Goal: Task Accomplishment & Management: Manage account settings

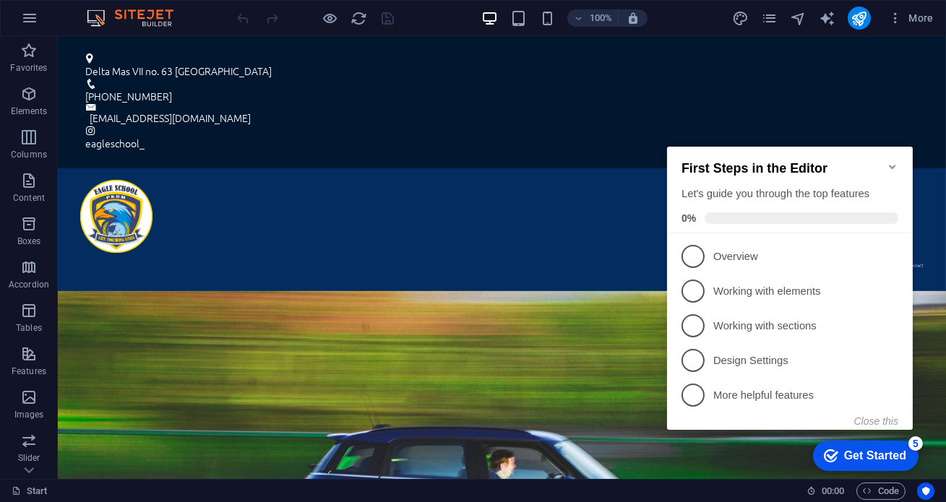
click at [893, 164] on icon "Minimize checklist" at bounding box center [892, 166] width 12 height 12
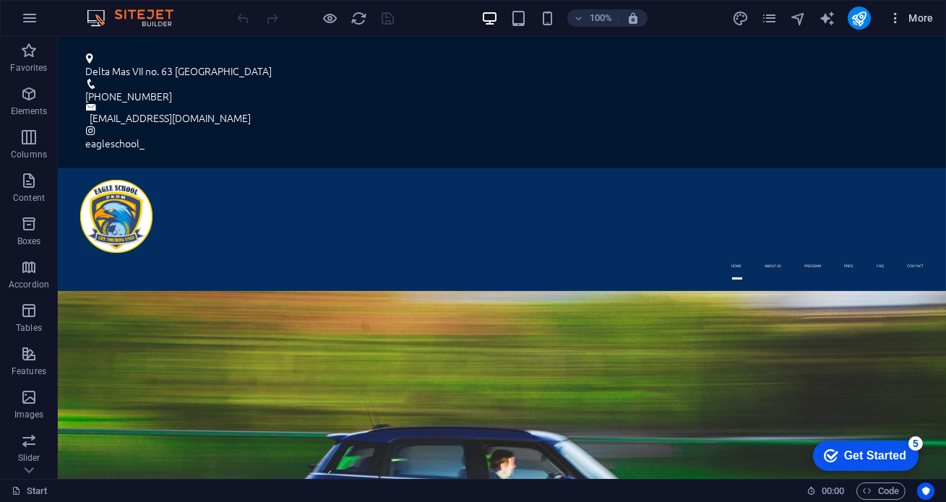
click at [914, 17] on span "More" at bounding box center [911, 18] width 46 height 14
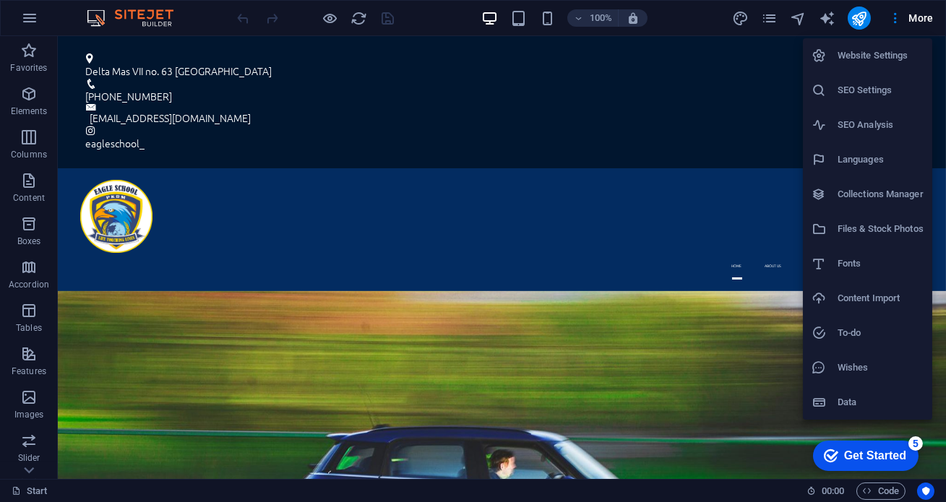
click at [871, 394] on h6 "Data" at bounding box center [880, 402] width 86 height 17
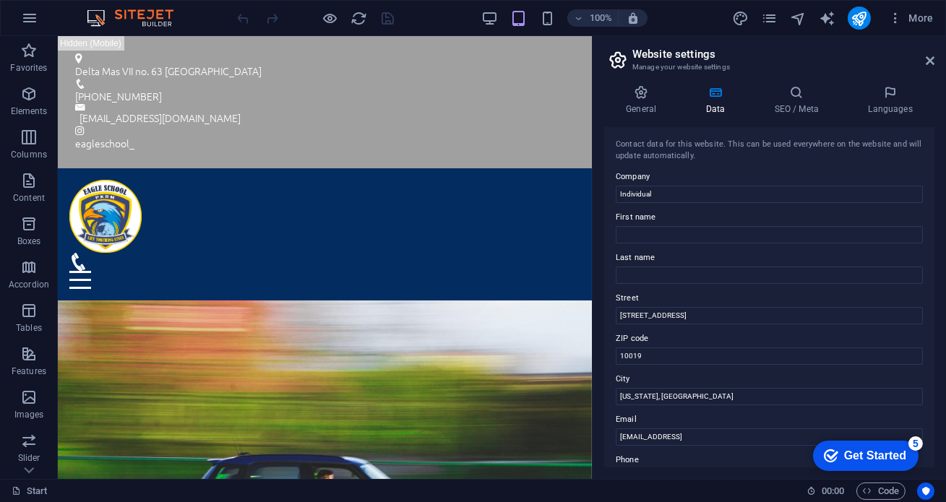
drag, startPoint x: 945, startPoint y: 236, endPoint x: 937, endPoint y: 348, distance: 113.0
click at [937, 348] on div "General Data SEO / Meta Languages Website name Individual Logo Drag files here,…" at bounding box center [768, 276] width 353 height 405
click at [649, 92] on icon at bounding box center [641, 92] width 74 height 14
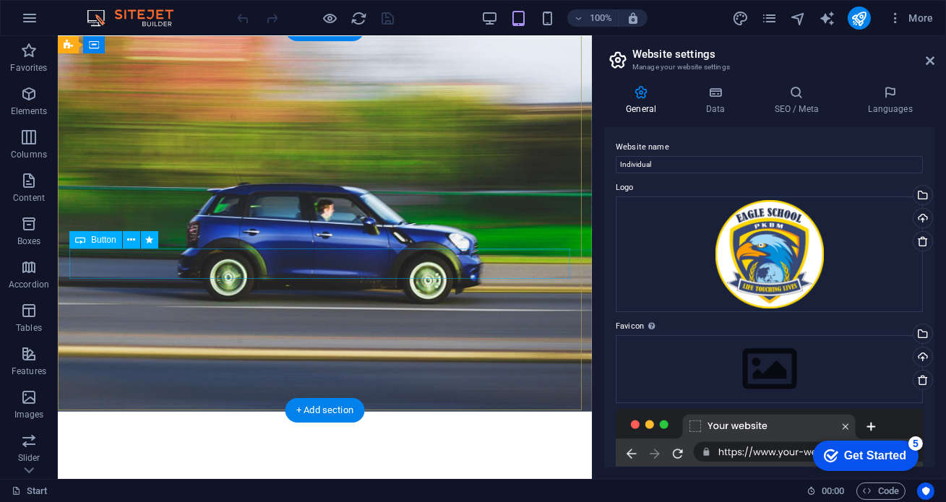
scroll to position [272, 0]
